Goal: Navigation & Orientation: Find specific page/section

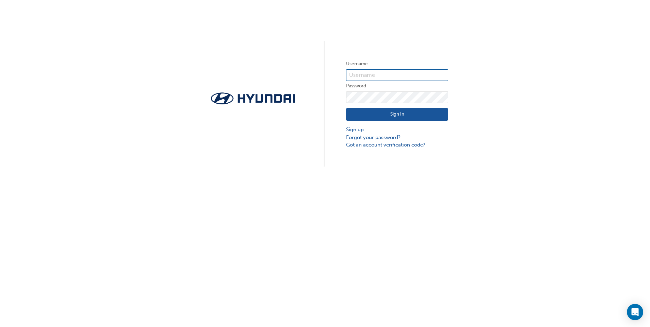
type input "36465"
click at [411, 116] on button "Sign In" at bounding box center [397, 114] width 102 height 13
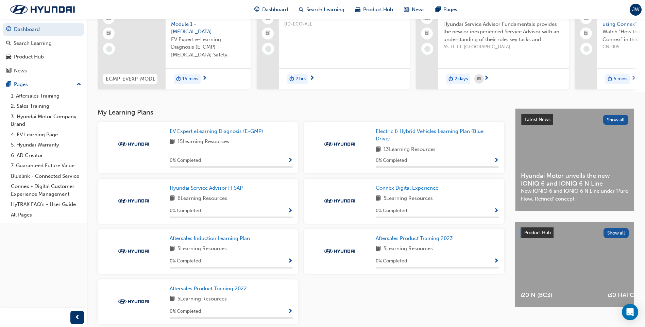
scroll to position [98, 0]
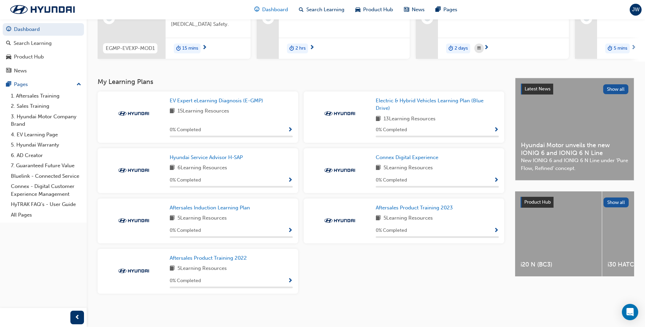
click at [278, 10] on span "Dashboard" at bounding box center [275, 10] width 26 height 8
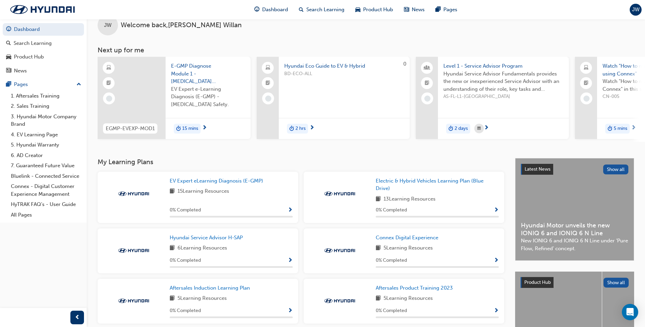
scroll to position [0, 0]
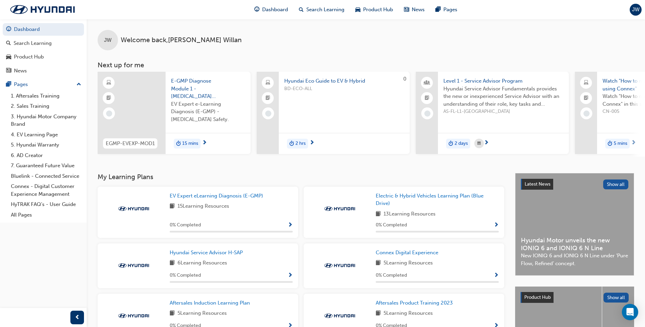
click at [634, 12] on span "JW" at bounding box center [635, 10] width 7 height 8
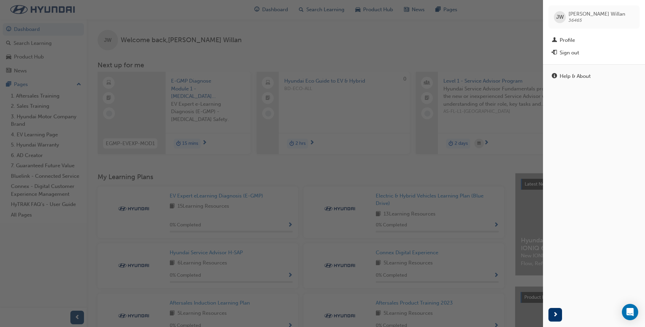
drag, startPoint x: 577, startPoint y: 19, endPoint x: 591, endPoint y: 15, distance: 14.8
click at [591, 15] on span "[PERSON_NAME]" at bounding box center [596, 14] width 57 height 6
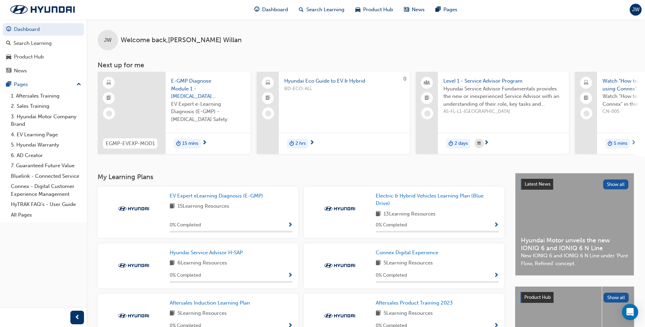
click at [637, 10] on span "JW" at bounding box center [635, 10] width 7 height 8
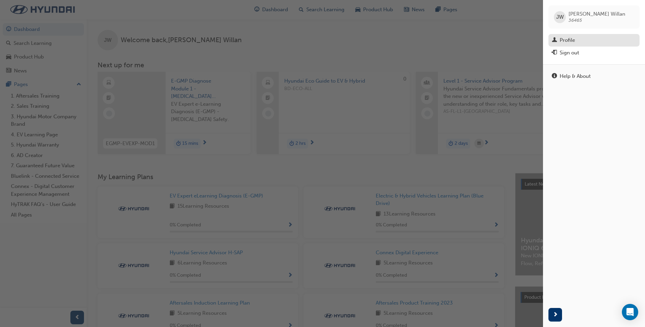
click at [597, 37] on div "Profile" at bounding box center [593, 40] width 84 height 8
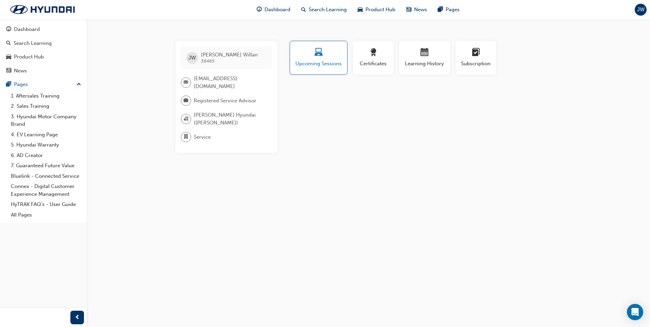
click at [330, 58] on div "button" at bounding box center [318, 53] width 47 height 11
click at [376, 55] on span "award-icon" at bounding box center [373, 52] width 8 height 9
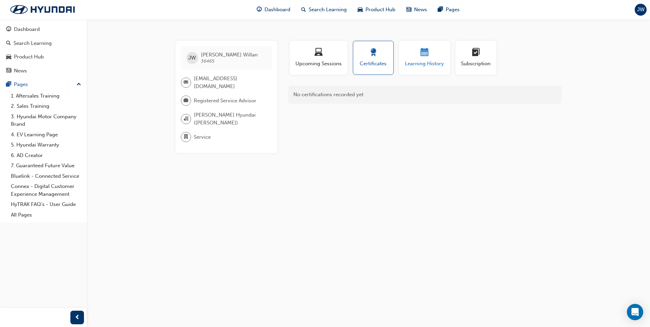
click at [414, 55] on div "button" at bounding box center [424, 53] width 41 height 11
click at [485, 50] on div "button" at bounding box center [475, 53] width 31 height 11
click at [313, 45] on button "Upcoming Sessions" at bounding box center [318, 58] width 58 height 34
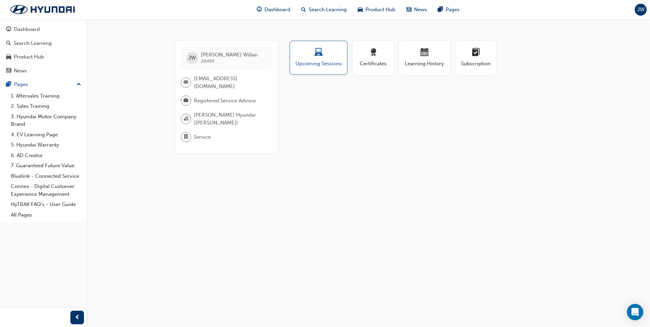
click at [236, 78] on span "[EMAIL_ADDRESS][DOMAIN_NAME]" at bounding box center [230, 82] width 73 height 15
drag, startPoint x: 193, startPoint y: 77, endPoint x: 211, endPoint y: 87, distance: 19.9
click at [211, 87] on span "[EMAIL_ADDRESS][DOMAIN_NAME]" at bounding box center [230, 82] width 73 height 15
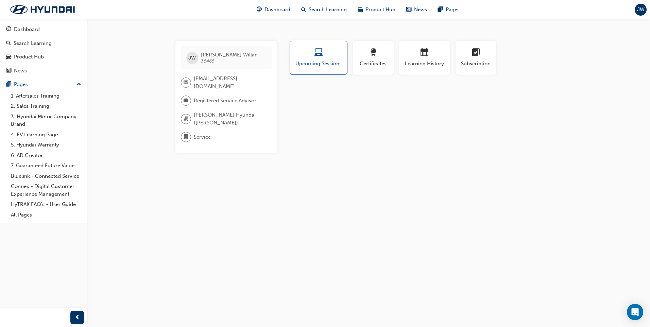
drag, startPoint x: 211, startPoint y: 87, endPoint x: 199, endPoint y: 80, distance: 13.5
copy span "[EMAIL_ADDRESS][DOMAIN_NAME]"
click at [34, 43] on div "Search Learning" at bounding box center [33, 43] width 38 height 8
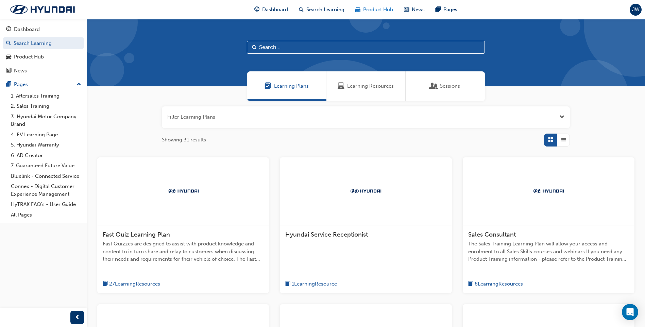
click at [386, 6] on span "Product Hub" at bounding box center [378, 10] width 30 height 8
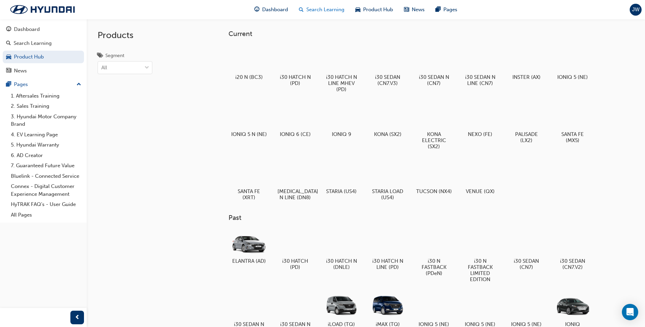
click at [332, 7] on span "Search Learning" at bounding box center [325, 10] width 38 height 8
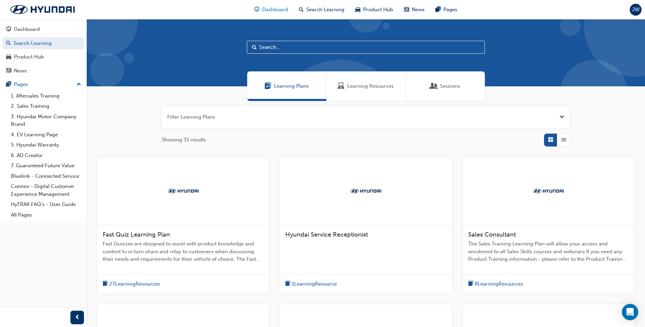
click at [271, 10] on span "Dashboard" at bounding box center [275, 10] width 26 height 8
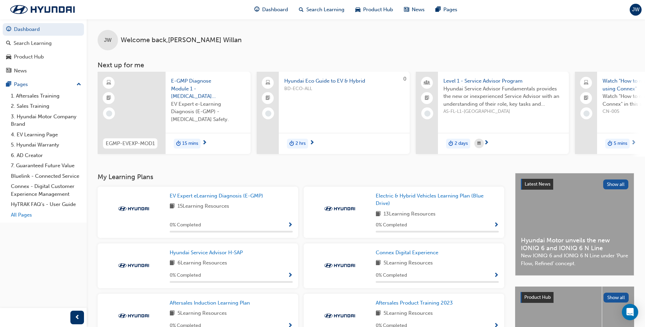
click at [24, 211] on link "All Pages" at bounding box center [46, 215] width 76 height 11
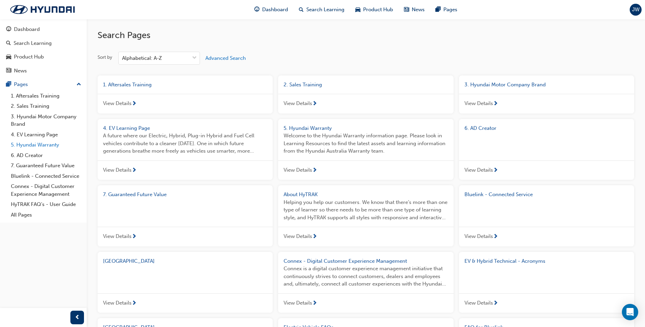
click at [42, 145] on link "5. Hyundai Warranty" at bounding box center [46, 145] width 76 height 11
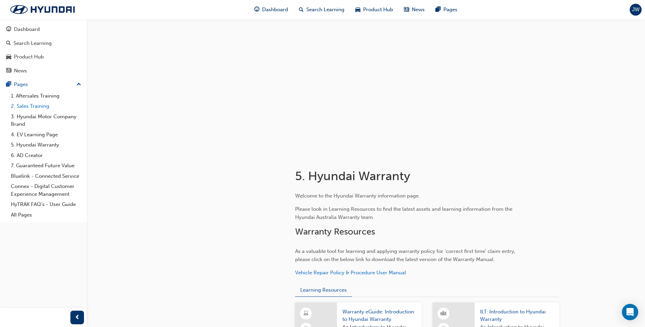
click at [43, 104] on link "2. Sales Training" at bounding box center [46, 106] width 76 height 11
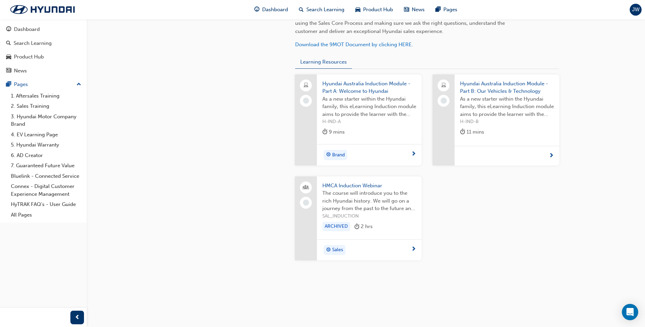
scroll to position [246, 0]
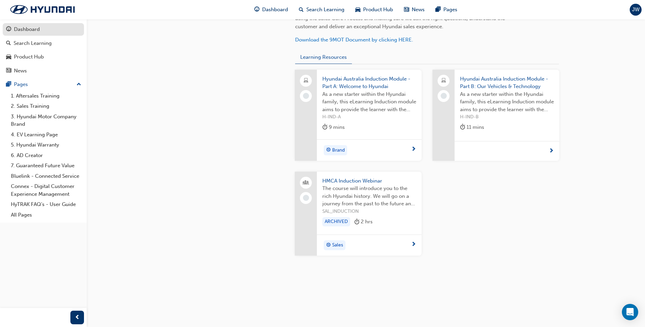
click at [62, 30] on div "Dashboard" at bounding box center [43, 29] width 74 height 8
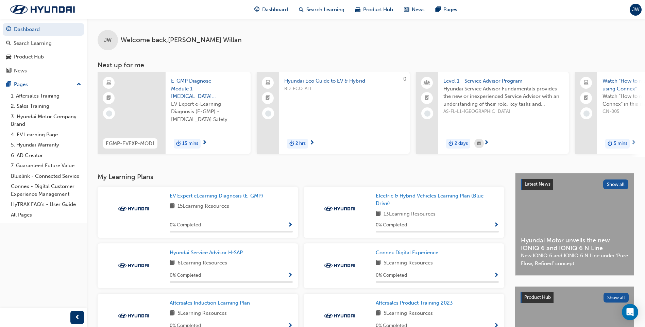
click at [639, 8] on div "JW" at bounding box center [635, 10] width 12 height 12
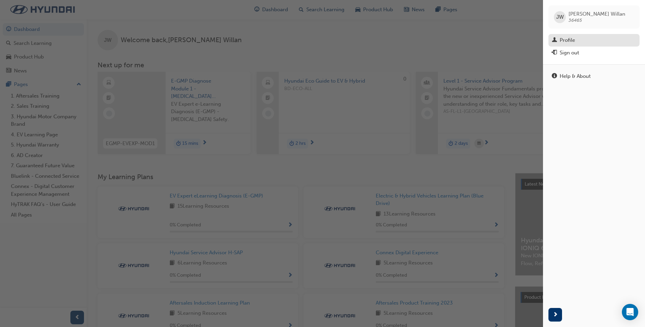
click at [572, 38] on div "Profile" at bounding box center [566, 40] width 15 height 8
